Goal: Find specific page/section: Find specific page/section

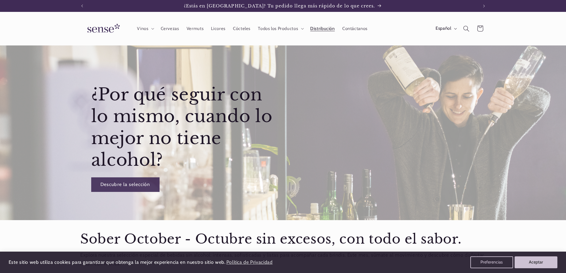
click at [318, 28] on span "Distribución" at bounding box center [322, 29] width 25 height 6
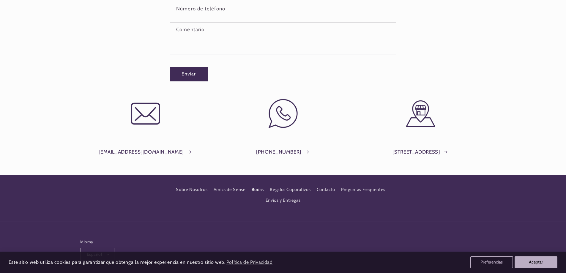
scroll to position [0, 396]
click at [287, 190] on link "Regalos Coporativos" at bounding box center [290, 190] width 41 height 11
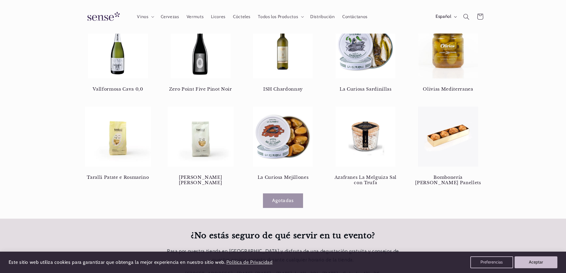
scroll to position [627, 0]
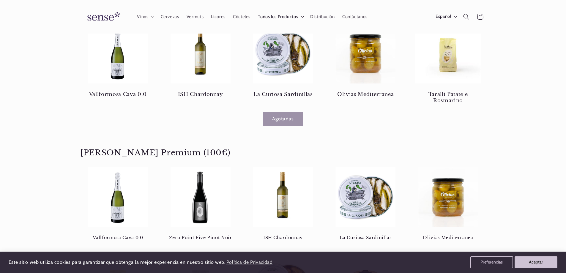
click at [302, 17] on icon at bounding box center [302, 16] width 3 height 1
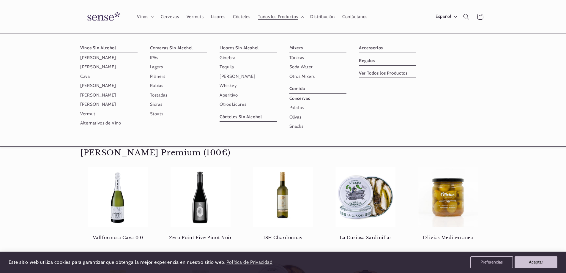
scroll to position [0, 0]
click at [303, 99] on link "Conservas" at bounding box center [318, 98] width 57 height 9
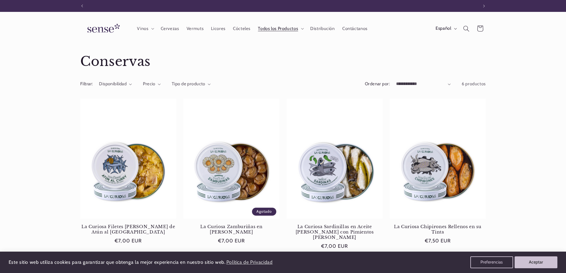
scroll to position [0, 396]
